Goal: Information Seeking & Learning: Learn about a topic

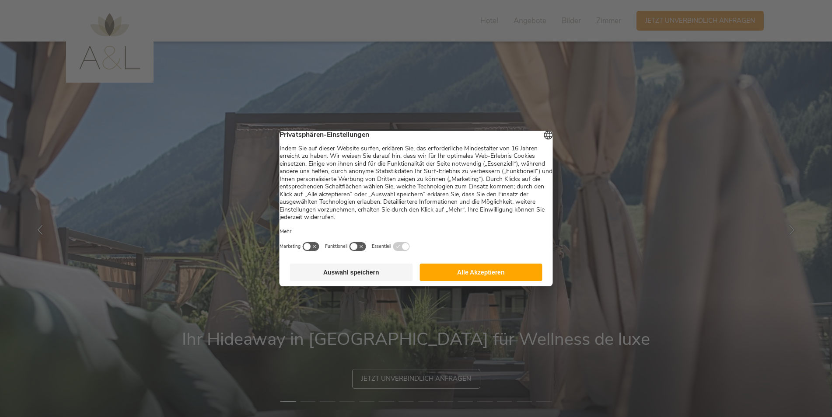
click at [474, 275] on button "Alle Akzeptieren" at bounding box center [480, 272] width 123 height 17
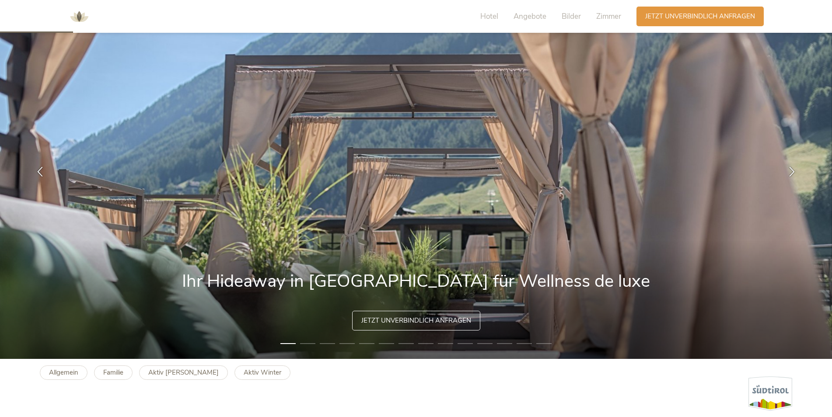
scroll to position [44, 0]
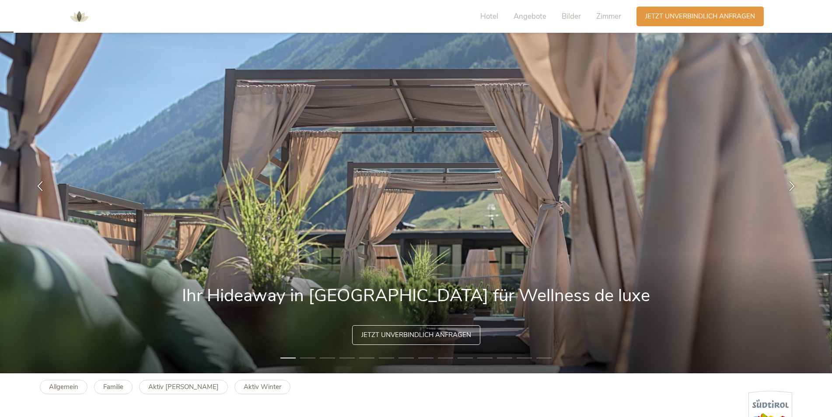
click at [582, 204] on img at bounding box center [416, 186] width 832 height 376
click at [307, 356] on li "2" at bounding box center [307, 358] width 15 height 9
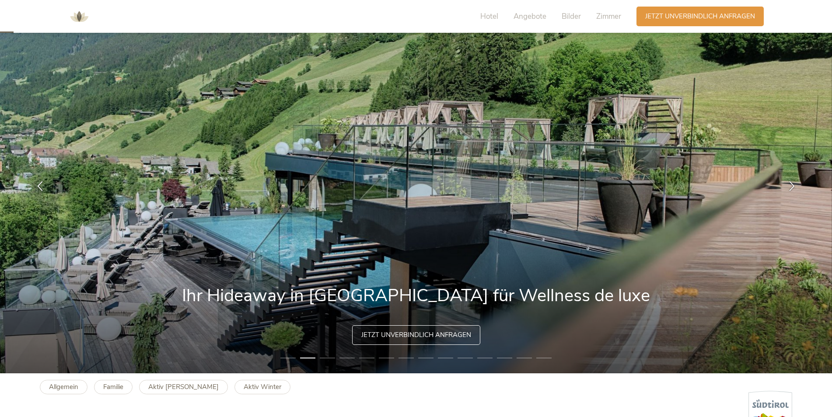
click at [330, 357] on li "3" at bounding box center [327, 358] width 15 height 9
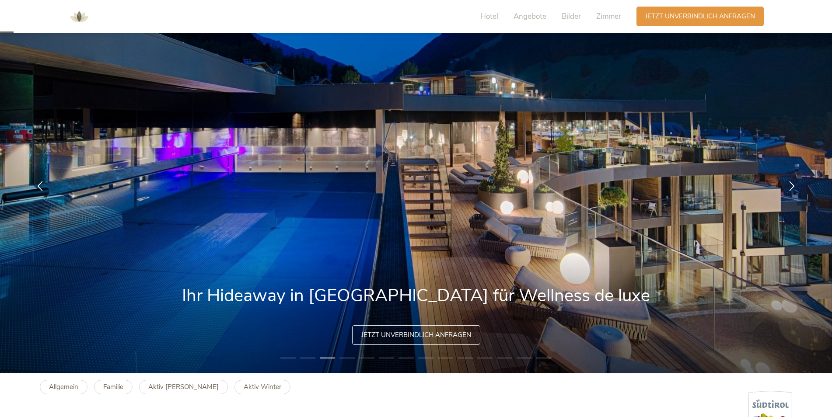
click at [351, 355] on li "4" at bounding box center [346, 358] width 15 height 9
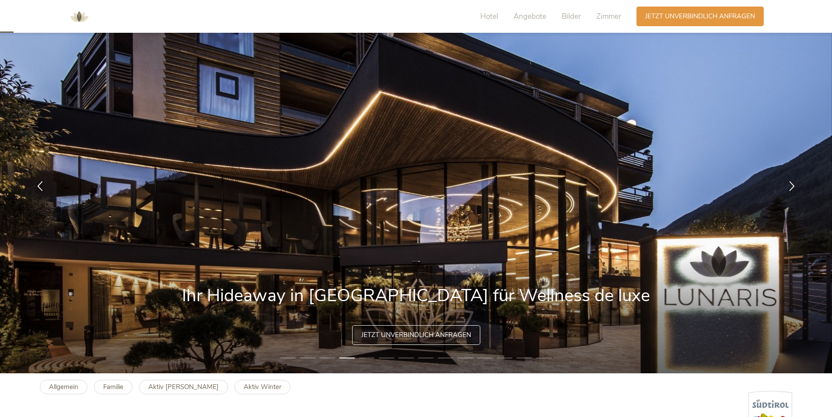
click at [367, 356] on li "5" at bounding box center [366, 358] width 15 height 9
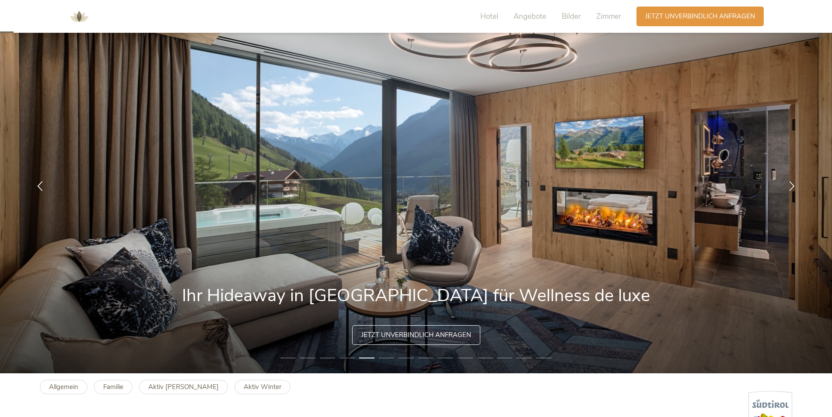
click at [402, 357] on li "7" at bounding box center [405, 358] width 15 height 9
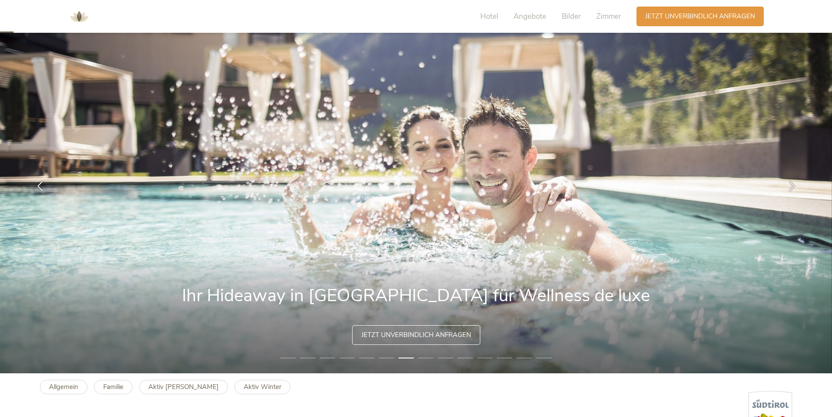
click at [425, 355] on li "8" at bounding box center [425, 358] width 15 height 9
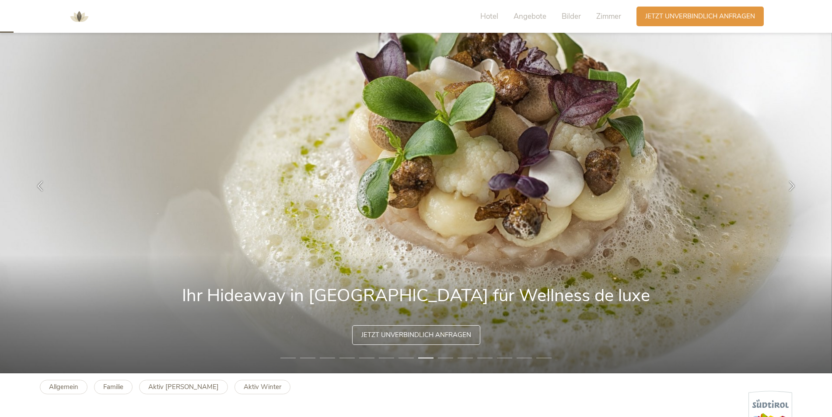
click at [446, 356] on li "9" at bounding box center [445, 358] width 15 height 9
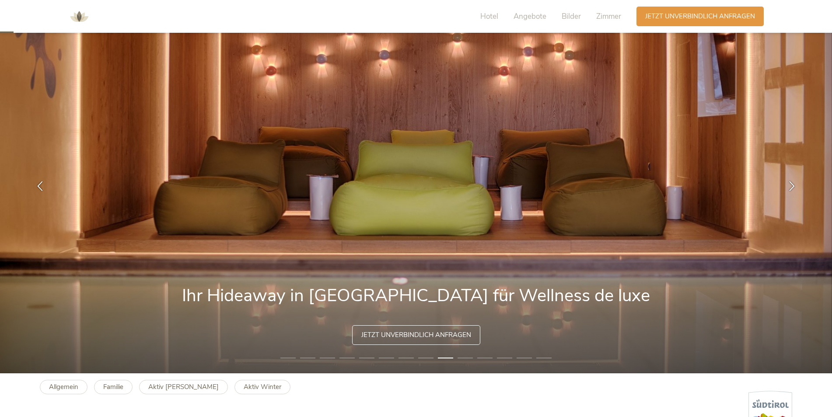
click at [465, 358] on li "10" at bounding box center [464, 358] width 15 height 9
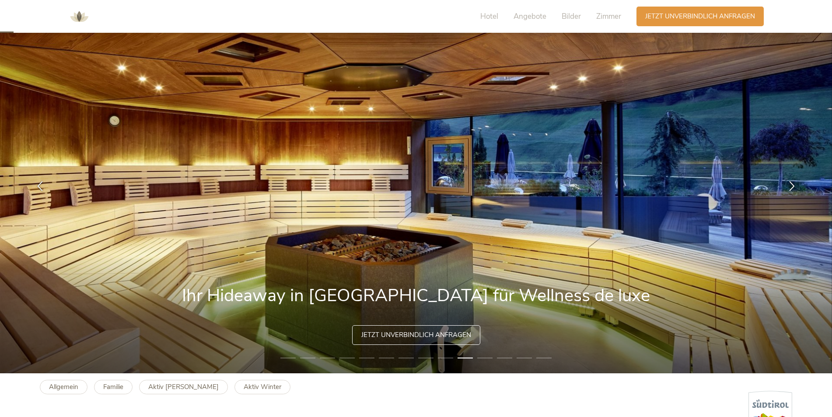
click at [485, 356] on li "11" at bounding box center [484, 358] width 15 height 9
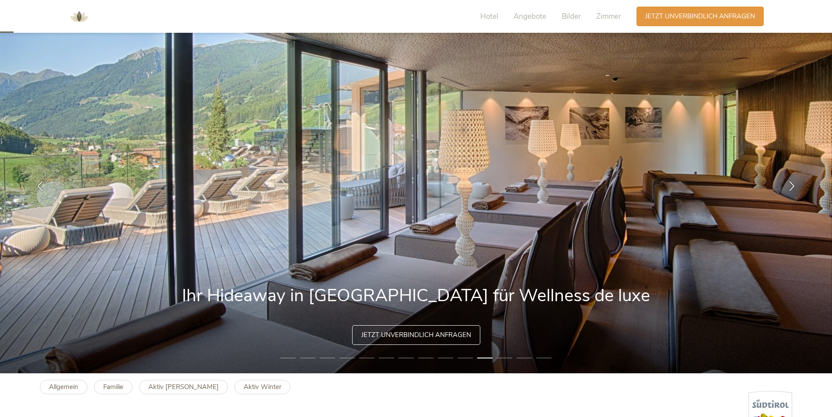
click at [505, 357] on li "12" at bounding box center [504, 358] width 15 height 9
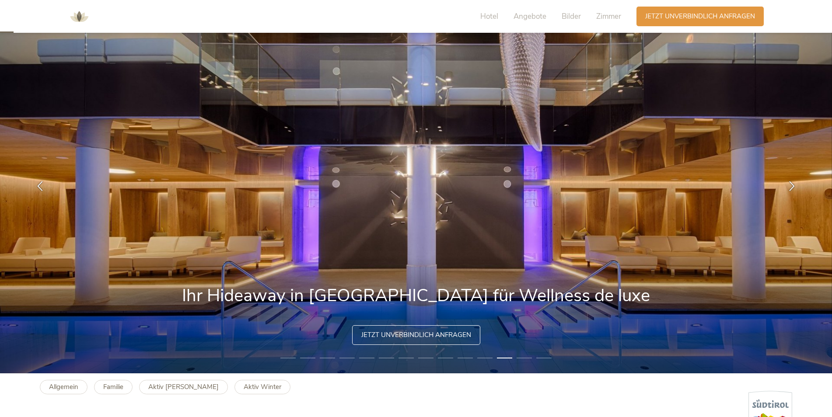
click at [524, 355] on li "13" at bounding box center [523, 358] width 15 height 9
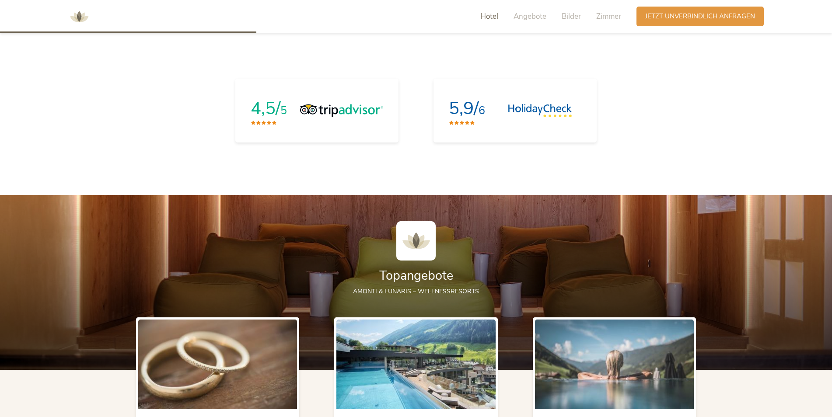
scroll to position [656, 0]
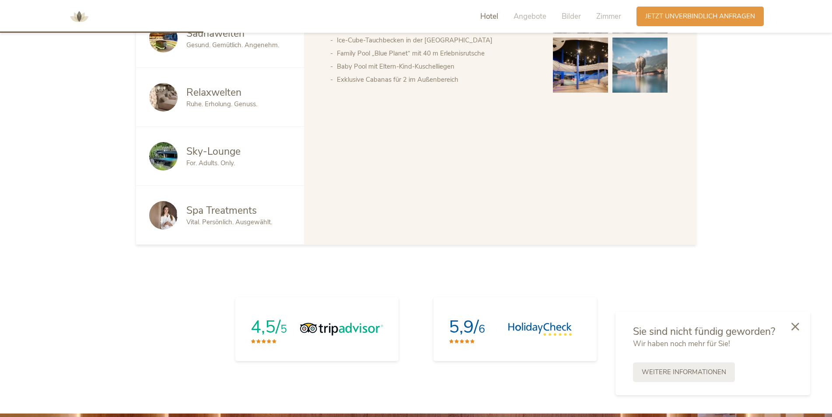
click at [533, 20] on span "Angebote" at bounding box center [529, 16] width 33 height 10
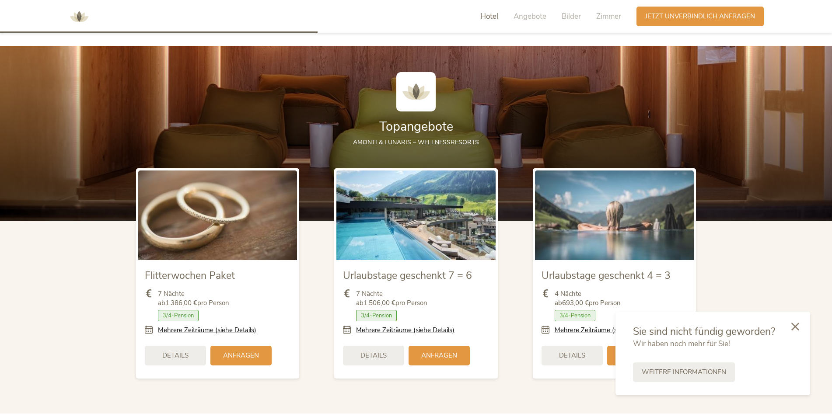
scroll to position [1026, 0]
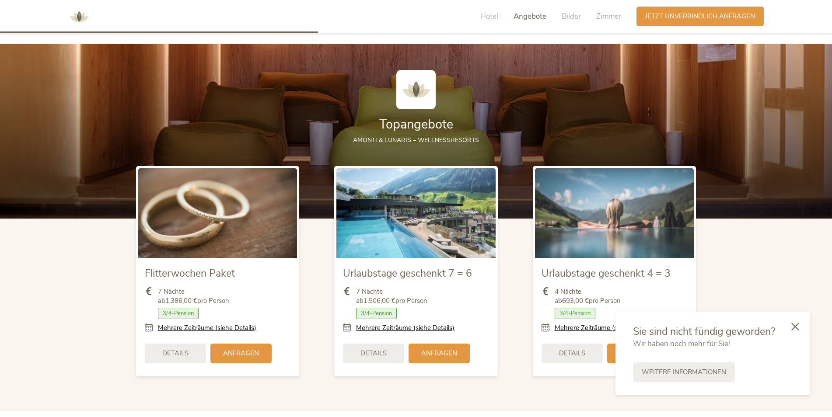
click at [381, 353] on span "Details" at bounding box center [373, 353] width 26 height 9
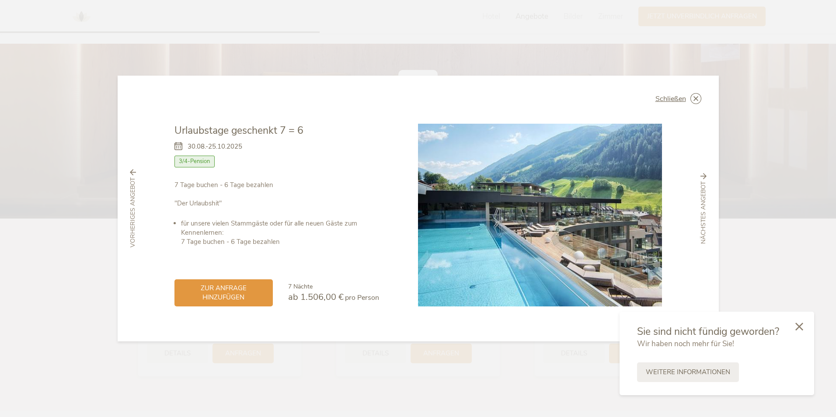
click at [685, 98] on span "Schließen" at bounding box center [670, 98] width 31 height 7
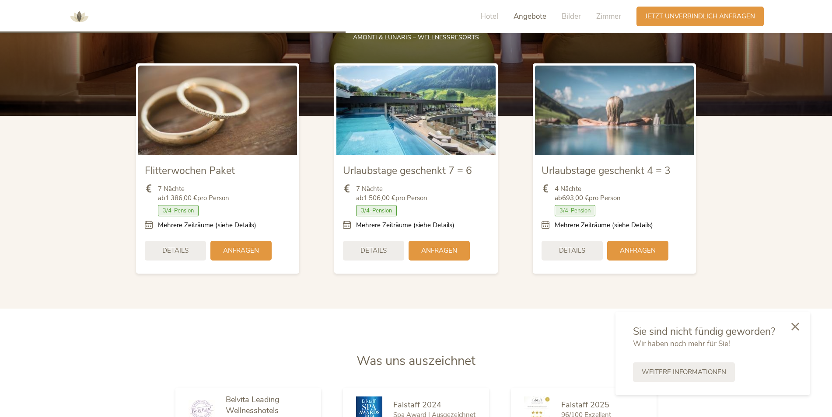
scroll to position [1113, 0]
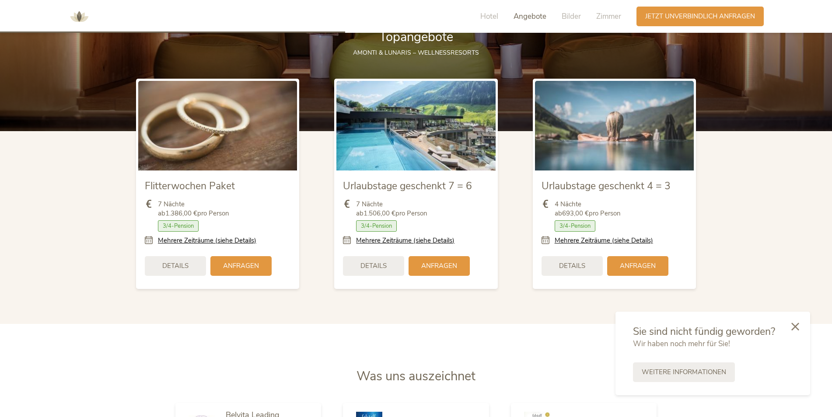
click at [601, 155] on img at bounding box center [614, 125] width 159 height 89
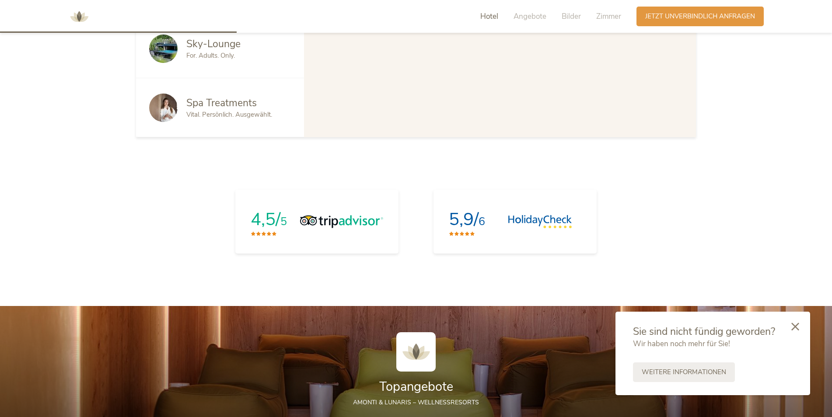
click at [488, 16] on span "Hotel" at bounding box center [489, 16] width 18 height 10
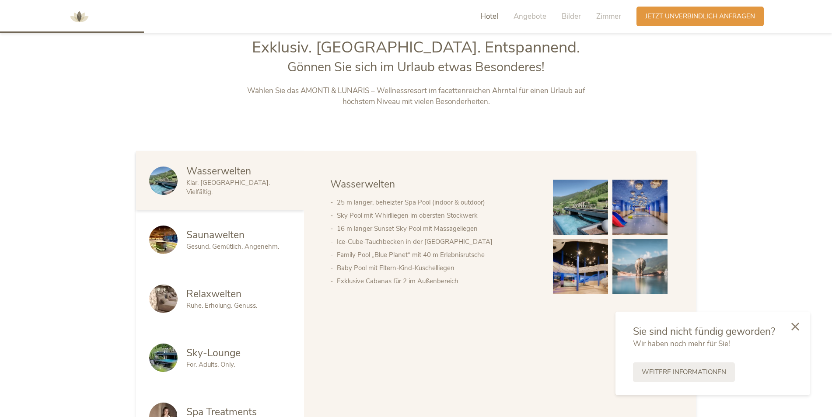
scroll to position [447, 0]
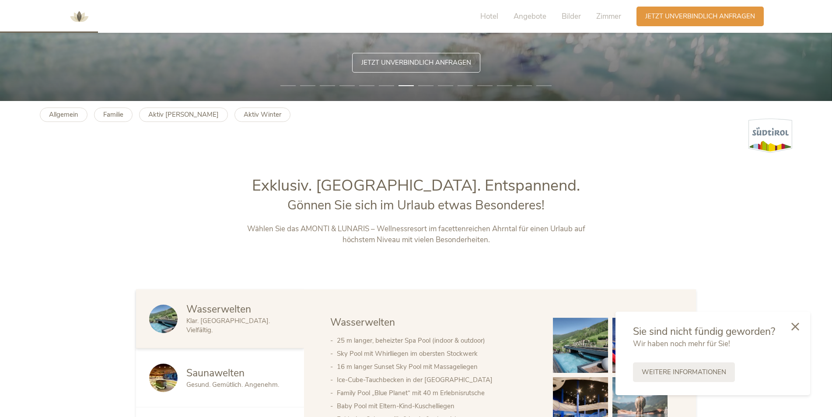
click at [495, 19] on span "Hotel" at bounding box center [489, 16] width 18 height 10
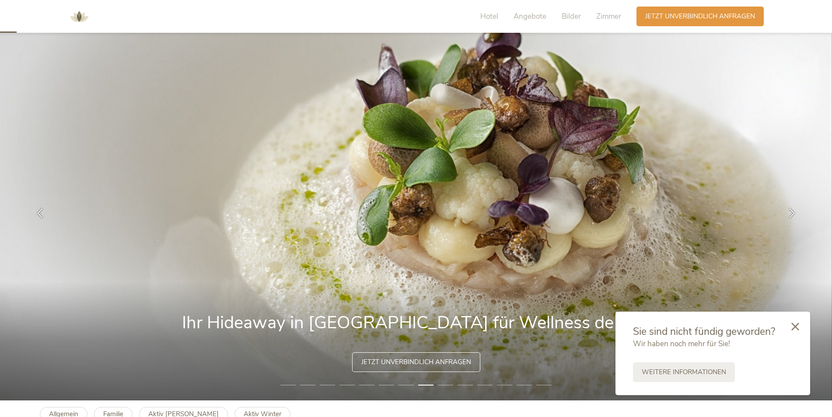
scroll to position [0, 0]
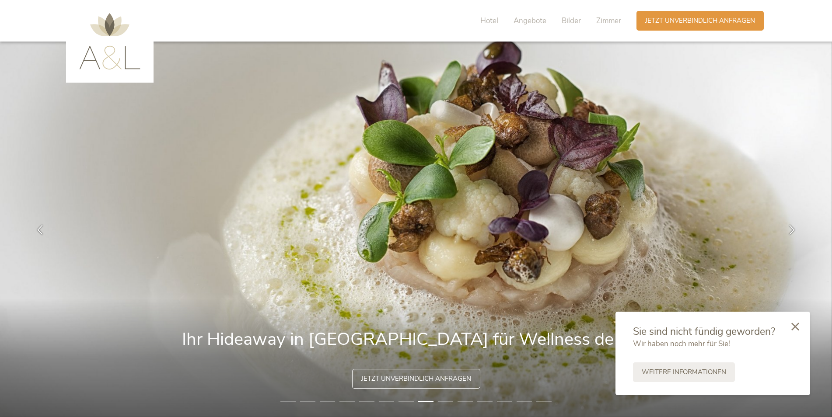
click at [540, 20] on span "Angebote" at bounding box center [529, 21] width 33 height 10
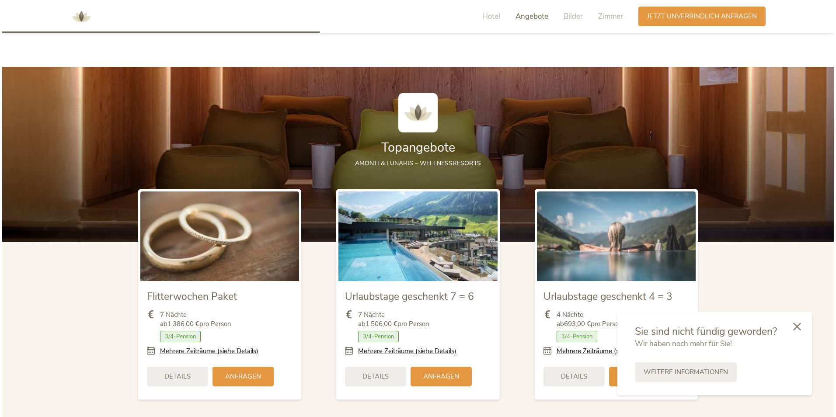
scroll to position [1026, 0]
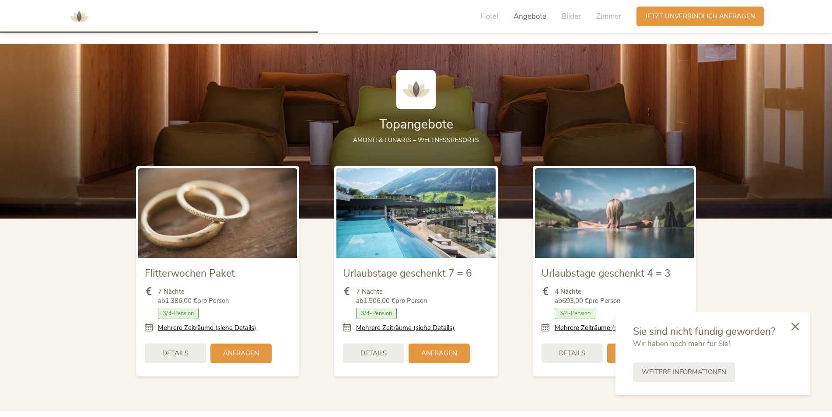
click at [385, 358] on div "Details" at bounding box center [373, 354] width 61 height 20
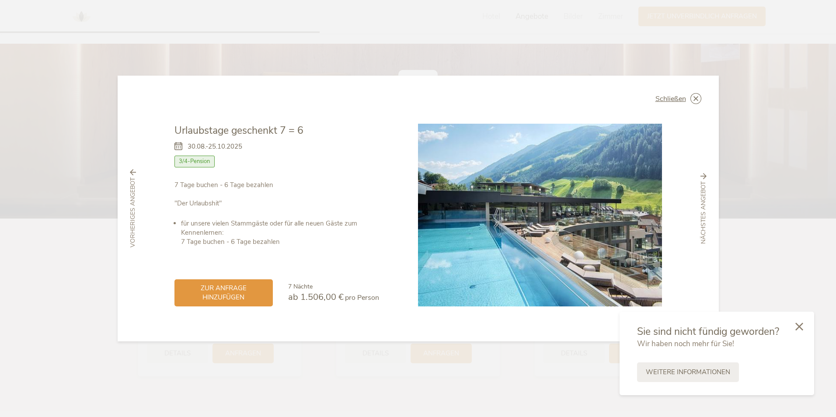
click at [703, 192] on span "nächstes Angebot" at bounding box center [703, 212] width 9 height 63
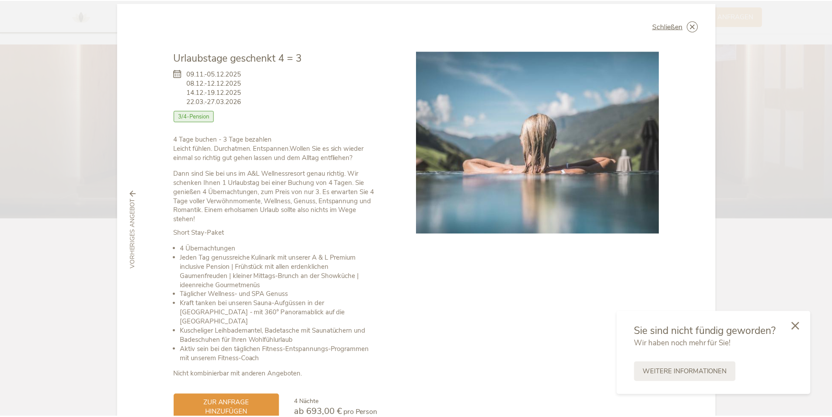
scroll to position [0, 0]
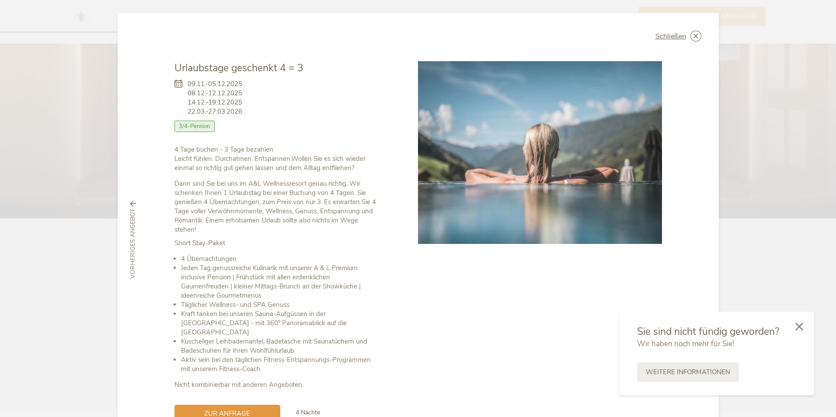
click at [189, 125] on span "3/4-Pension" at bounding box center [194, 126] width 41 height 11
click at [0, 0] on icon at bounding box center [0, 0] width 0 height 0
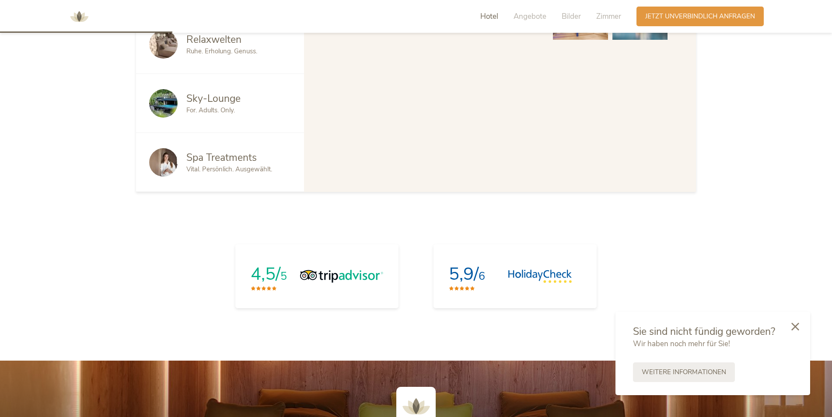
scroll to position [545, 0]
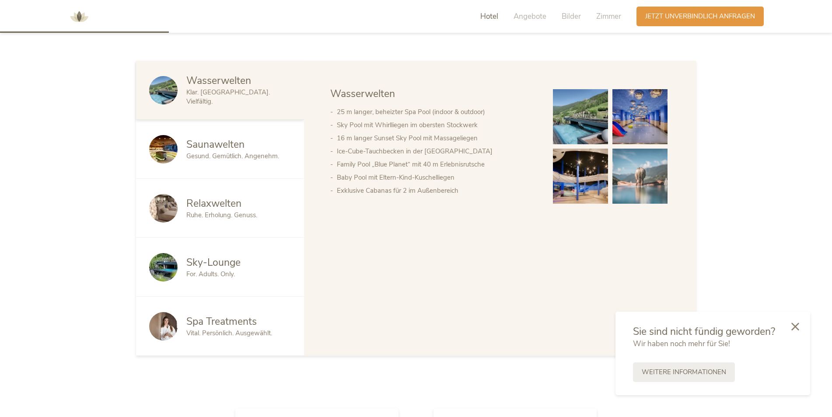
click at [163, 275] on img at bounding box center [163, 267] width 28 height 28
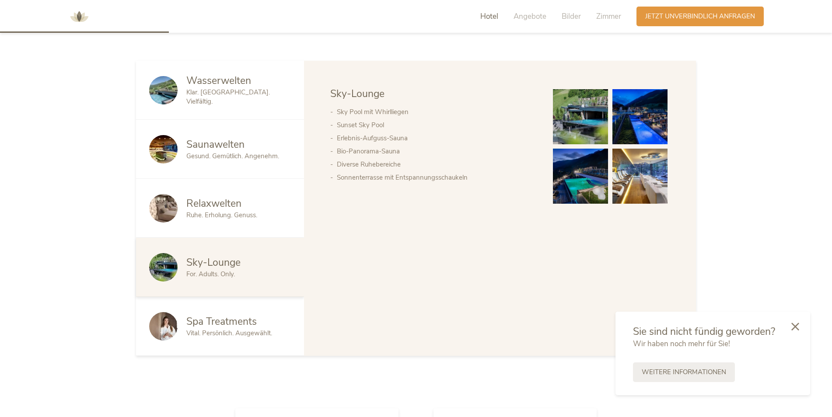
click at [579, 123] on img at bounding box center [580, 116] width 55 height 55
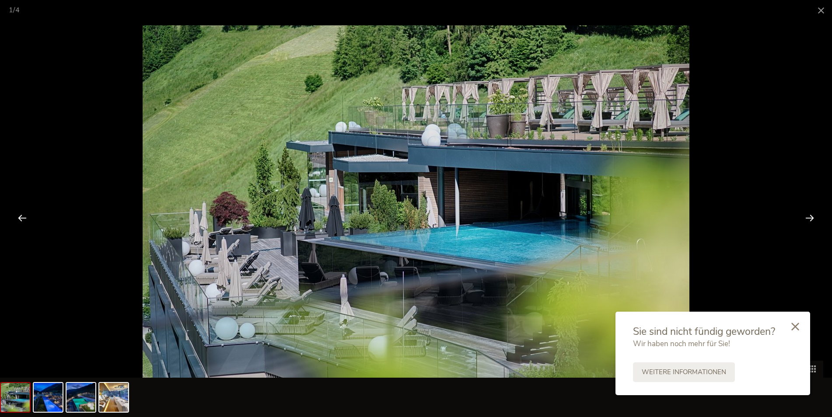
click at [807, 214] on div at bounding box center [809, 217] width 27 height 27
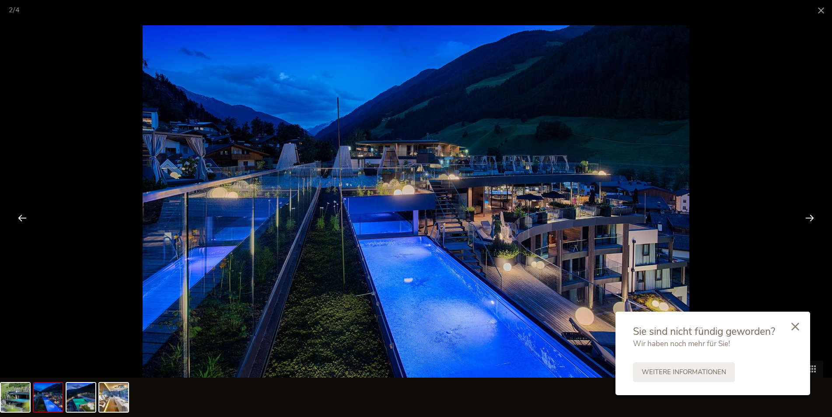
click at [807, 216] on div at bounding box center [809, 217] width 27 height 27
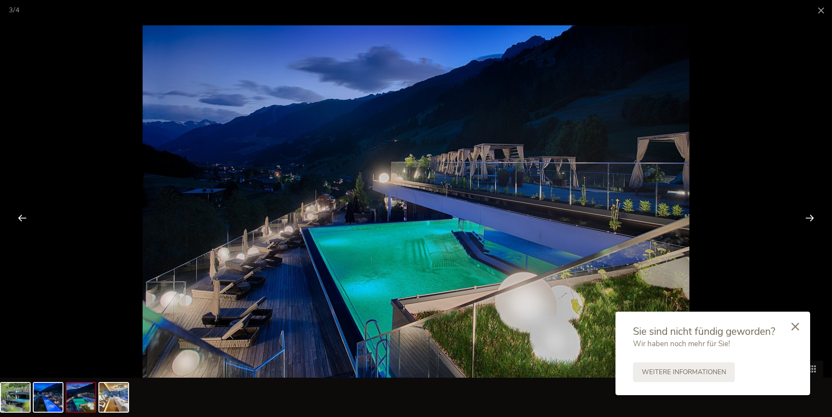
click at [807, 216] on div at bounding box center [809, 217] width 27 height 27
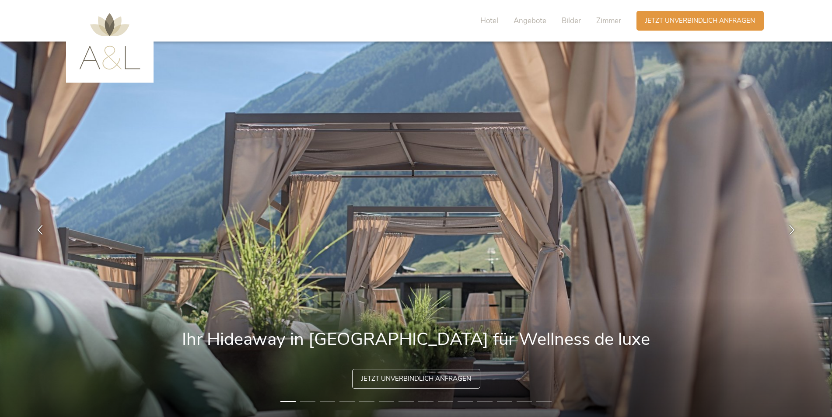
click at [488, 22] on span "Hotel" at bounding box center [489, 21] width 18 height 10
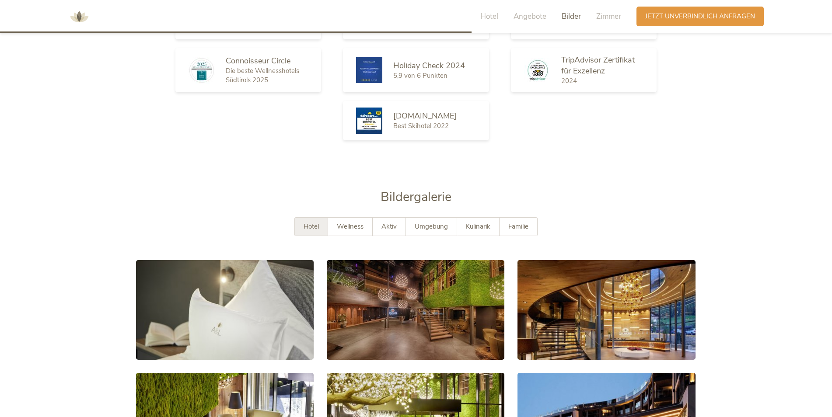
scroll to position [1584, 0]
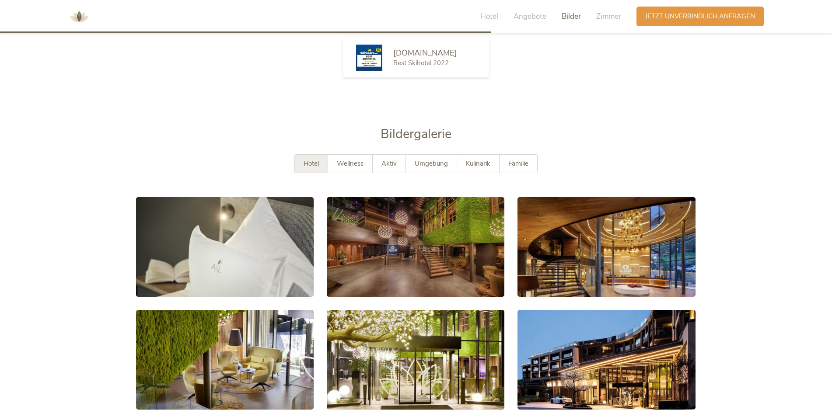
click at [428, 163] on span "Umgebung" at bounding box center [430, 163] width 33 height 9
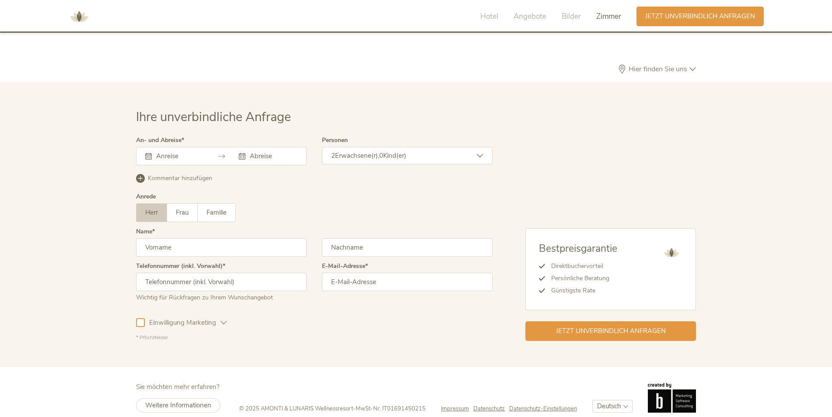
scroll to position [2711, 0]
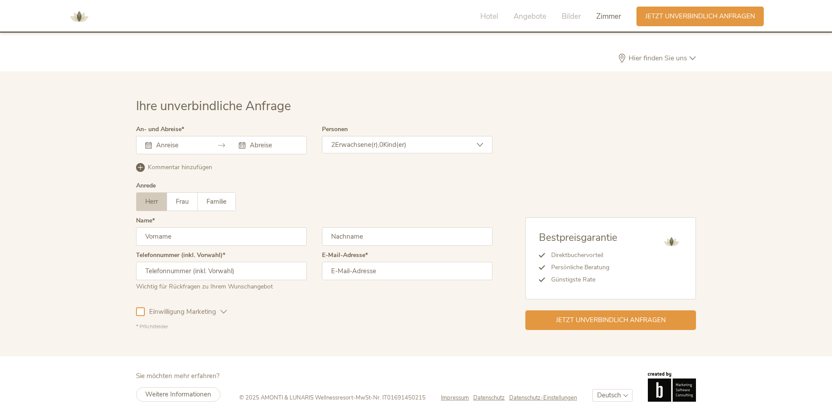
click at [460, 393] on div "© 2025 AMONTI & LUNARIS Wellnessresort - MwSt-Nr. IT01691450215 Impressum Daten…" at bounding box center [467, 387] width 456 height 30
click at [455, 396] on span "Impressum" at bounding box center [455, 398] width 28 height 8
